Goal: Communication & Community: Answer question/provide support

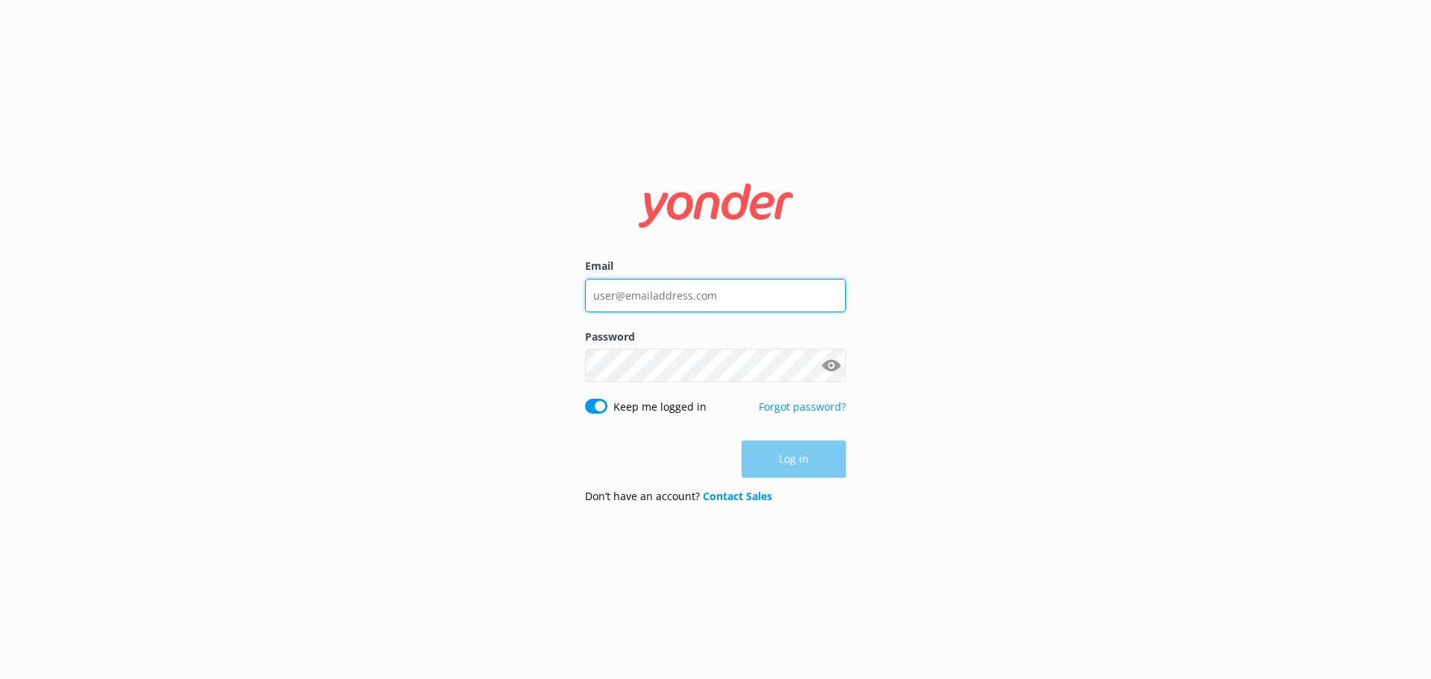
type input "[EMAIL_ADDRESS][DOMAIN_NAME]"
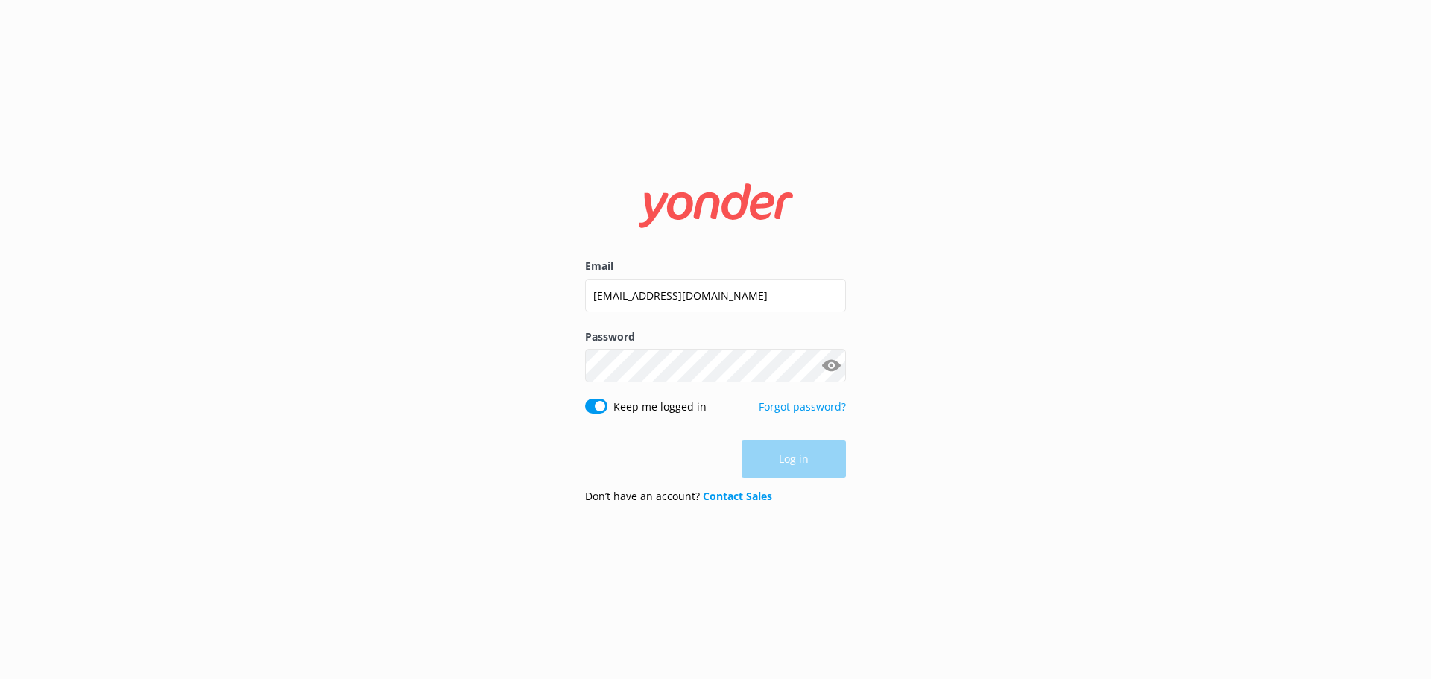
click at [812, 455] on div "Log in" at bounding box center [715, 458] width 261 height 37
click at [812, 455] on button "Log in" at bounding box center [794, 459] width 104 height 37
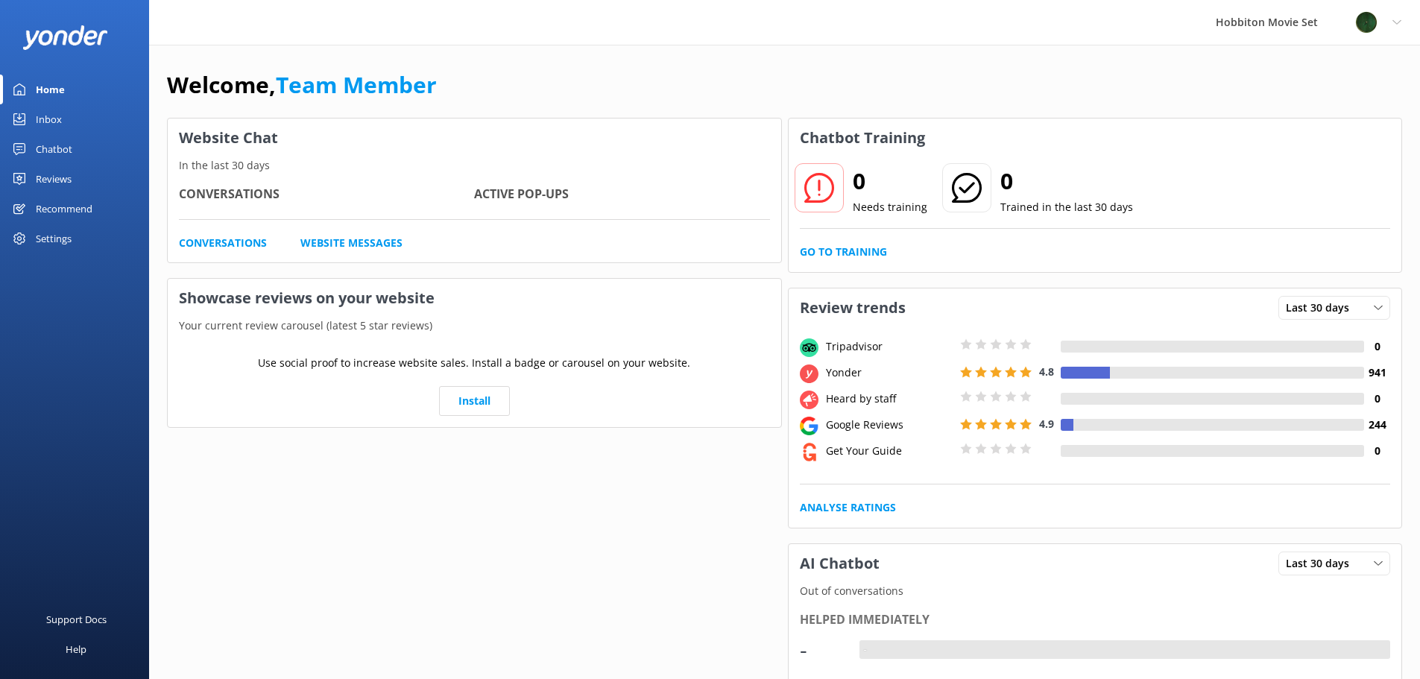
click at [45, 118] on div "Inbox" at bounding box center [49, 119] width 26 height 30
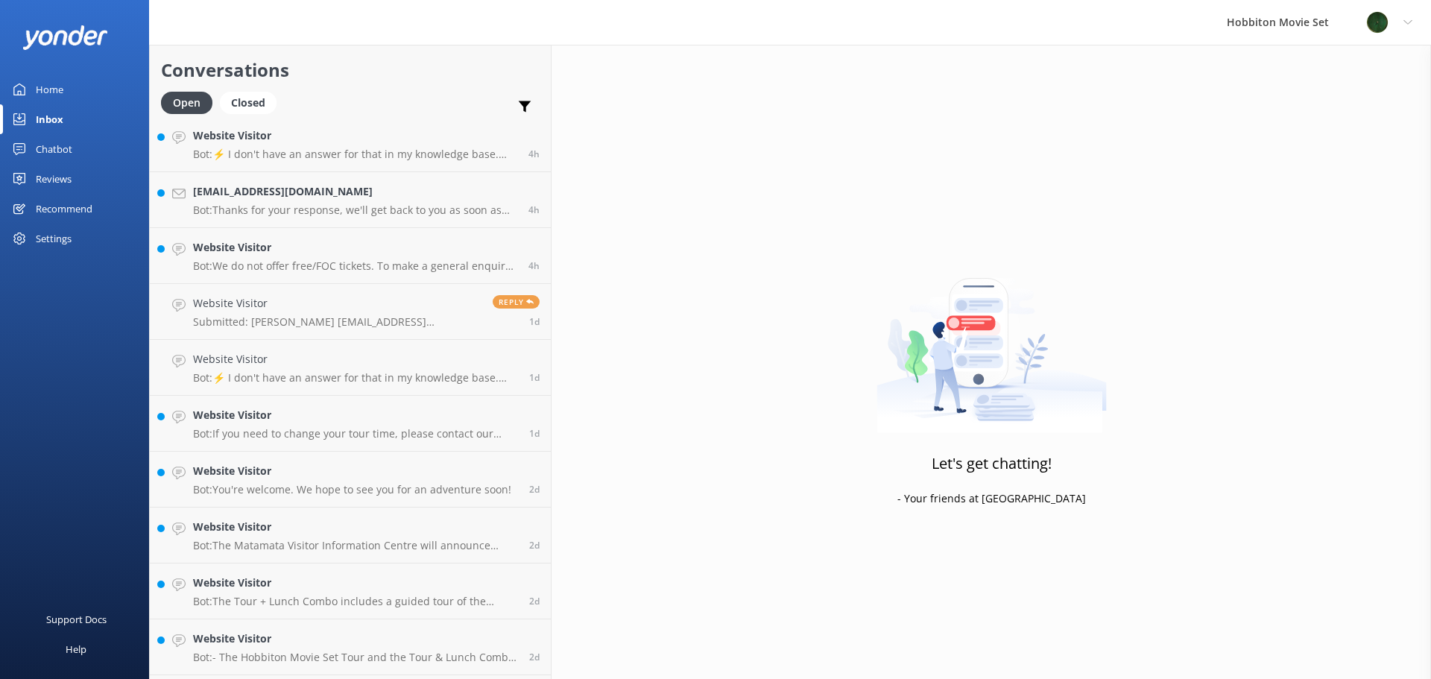
scroll to position [547, 0]
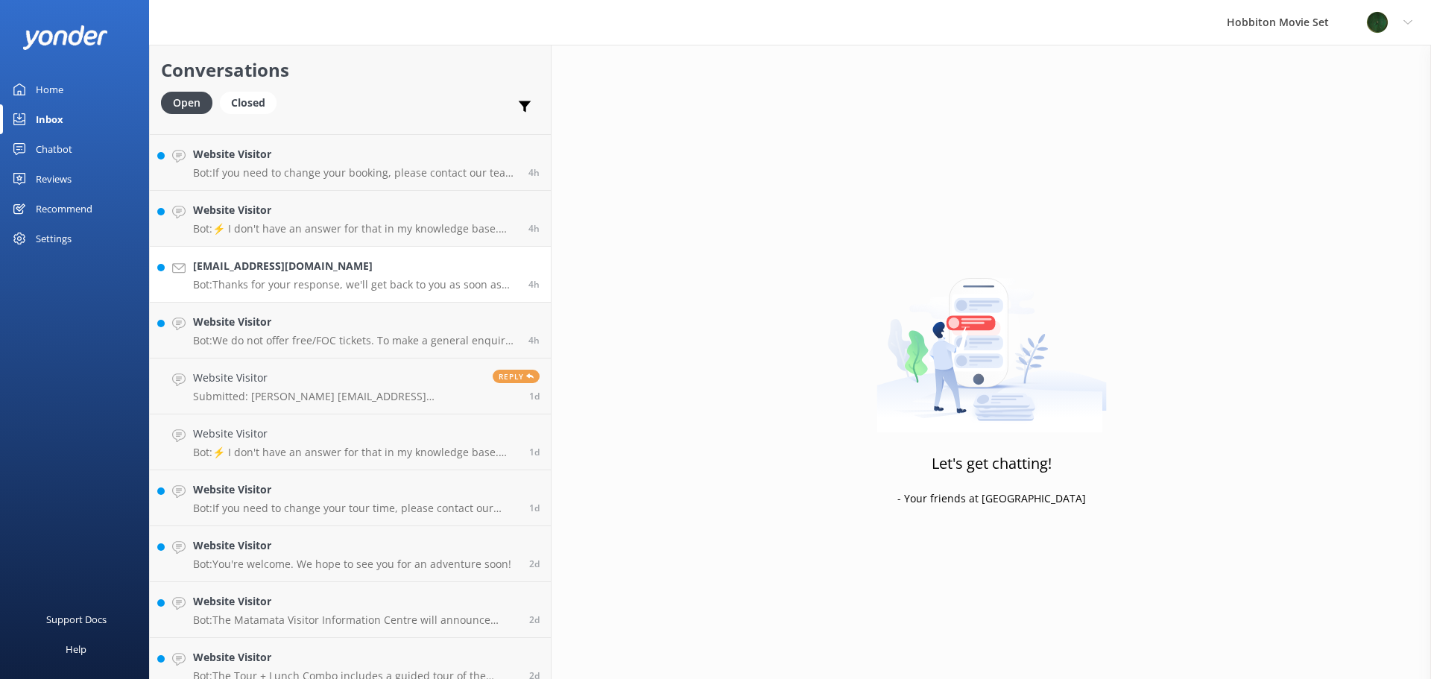
click at [287, 277] on div "[EMAIL_ADDRESS][DOMAIN_NAME] Bot: Thanks for your response, we'll get back to y…" at bounding box center [355, 274] width 324 height 33
